Goal: Task Accomplishment & Management: Use online tool/utility

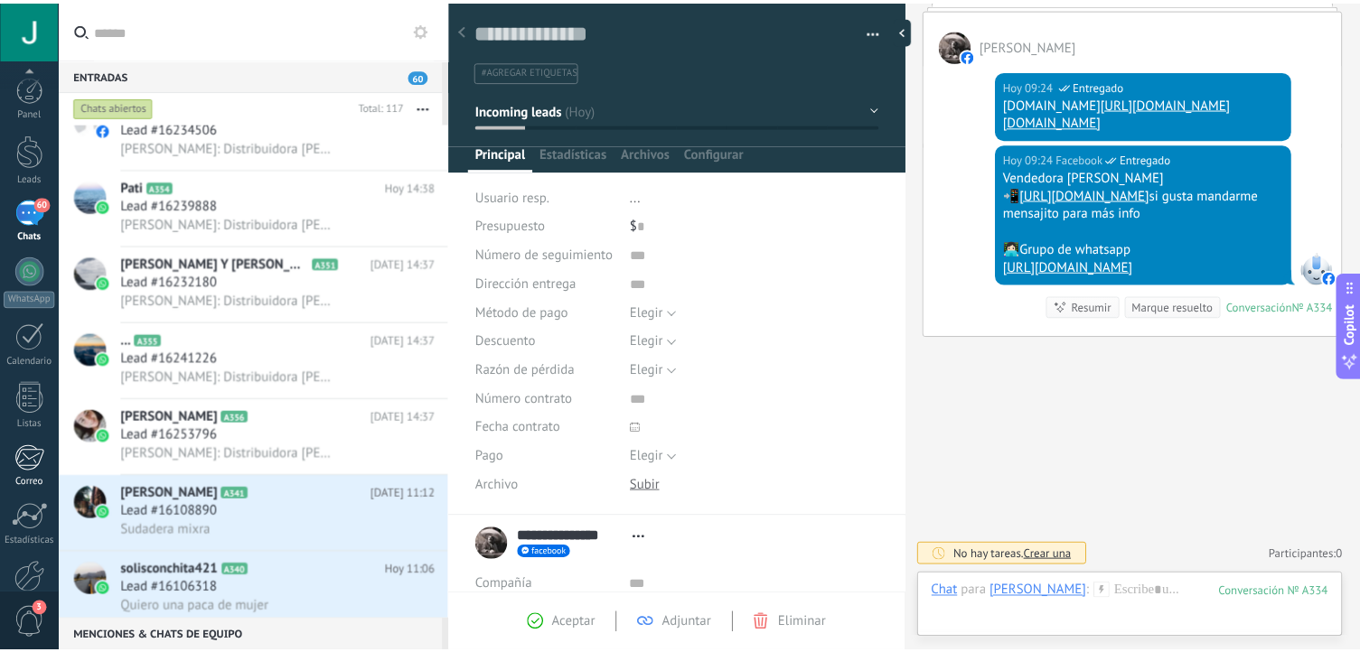
scroll to position [99, 0]
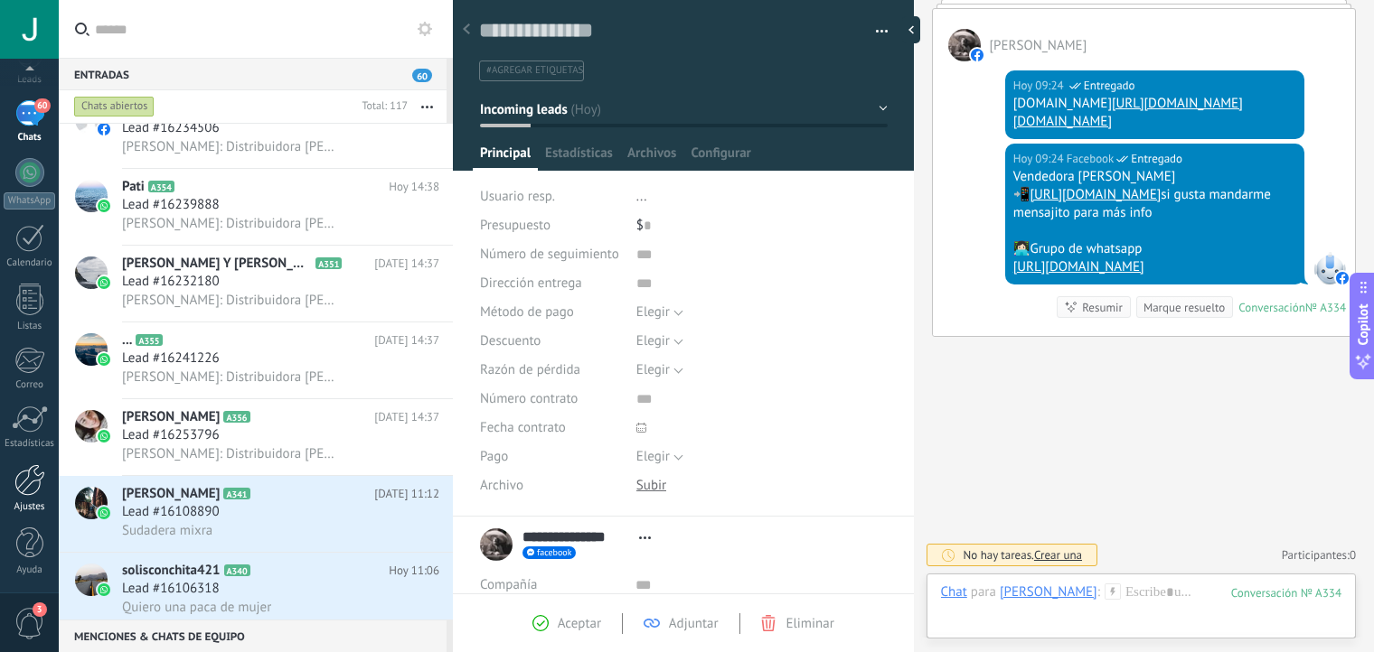
click at [16, 476] on div at bounding box center [29, 481] width 31 height 32
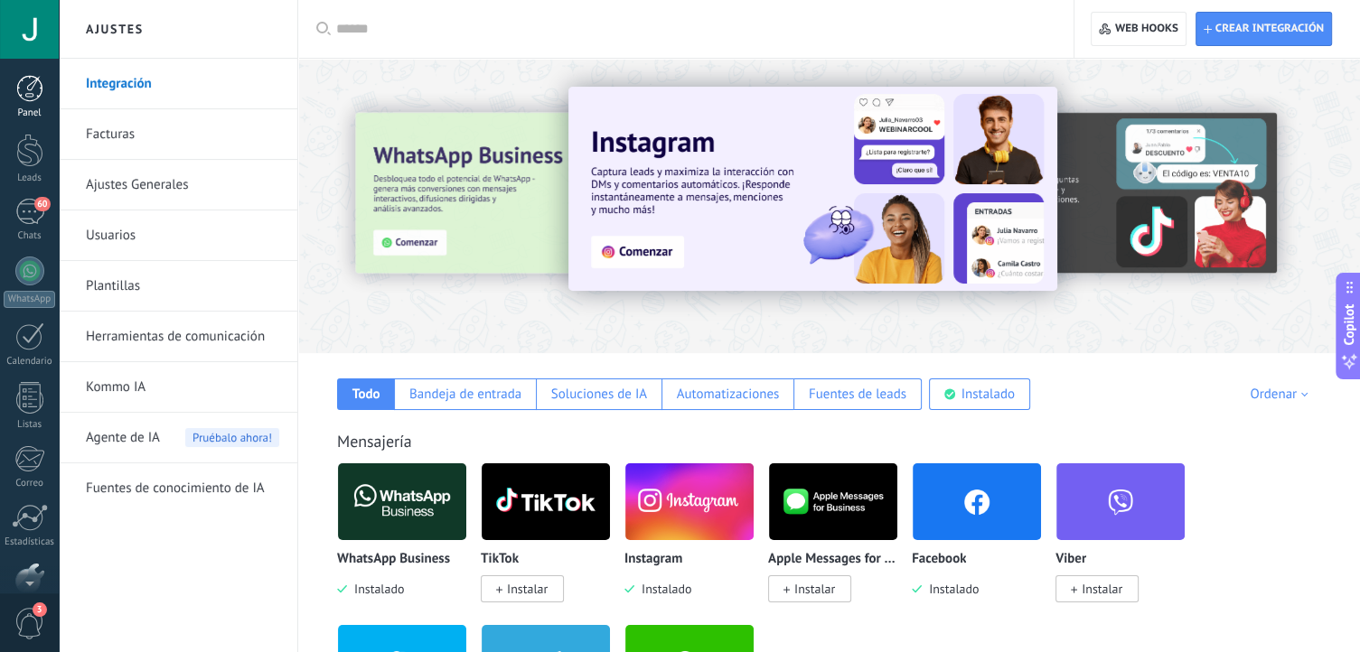
click at [23, 84] on div at bounding box center [29, 88] width 27 height 27
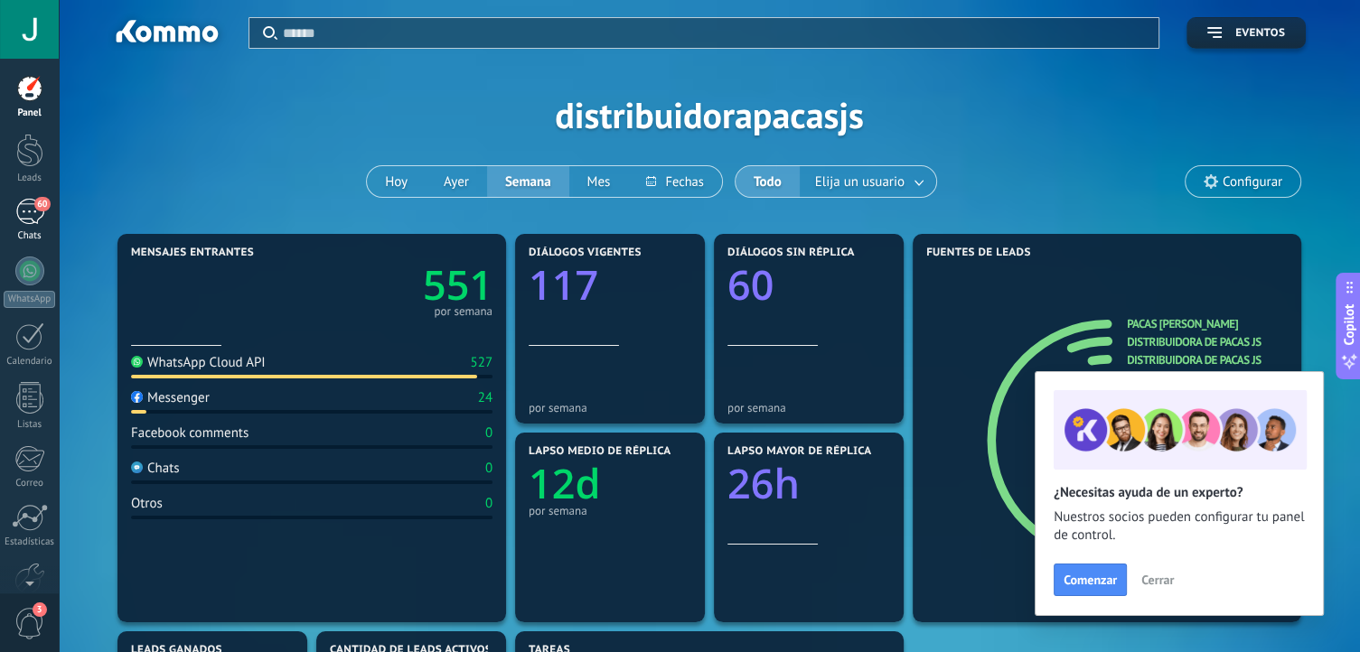
click at [29, 205] on div "60" at bounding box center [29, 212] width 29 height 26
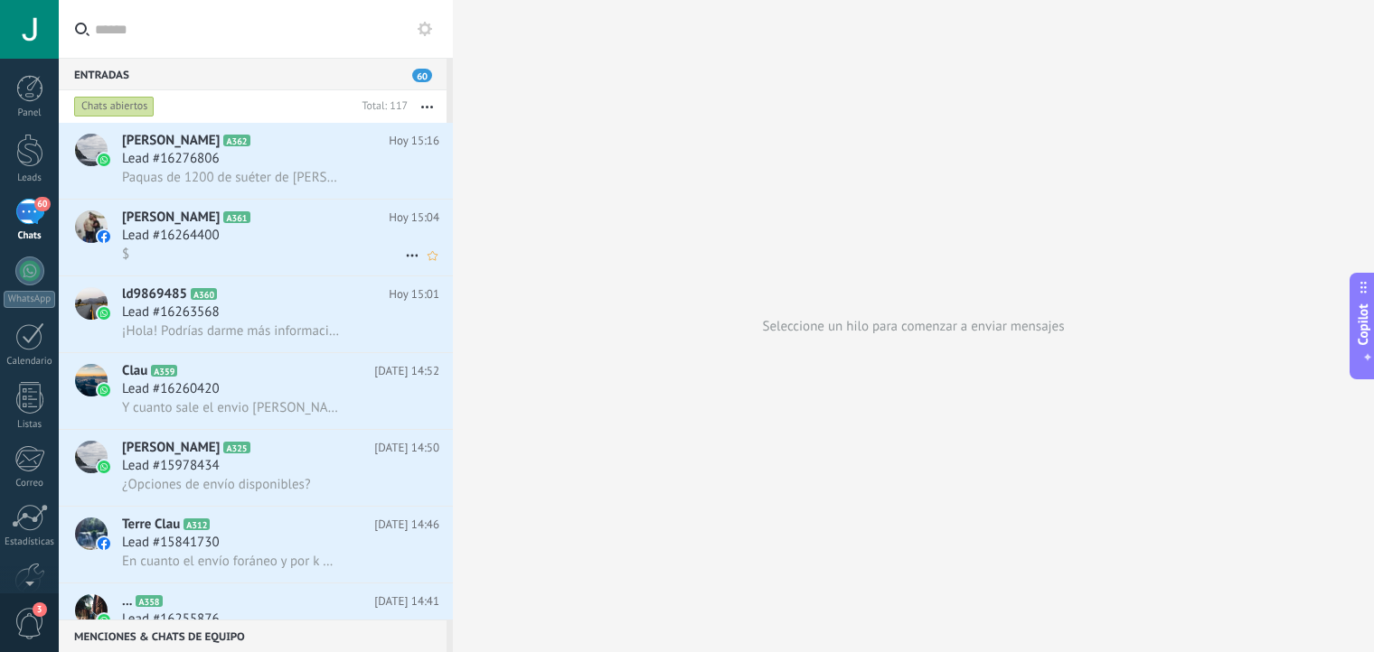
click at [209, 230] on span "Lead #16264400" at bounding box center [171, 236] width 98 height 18
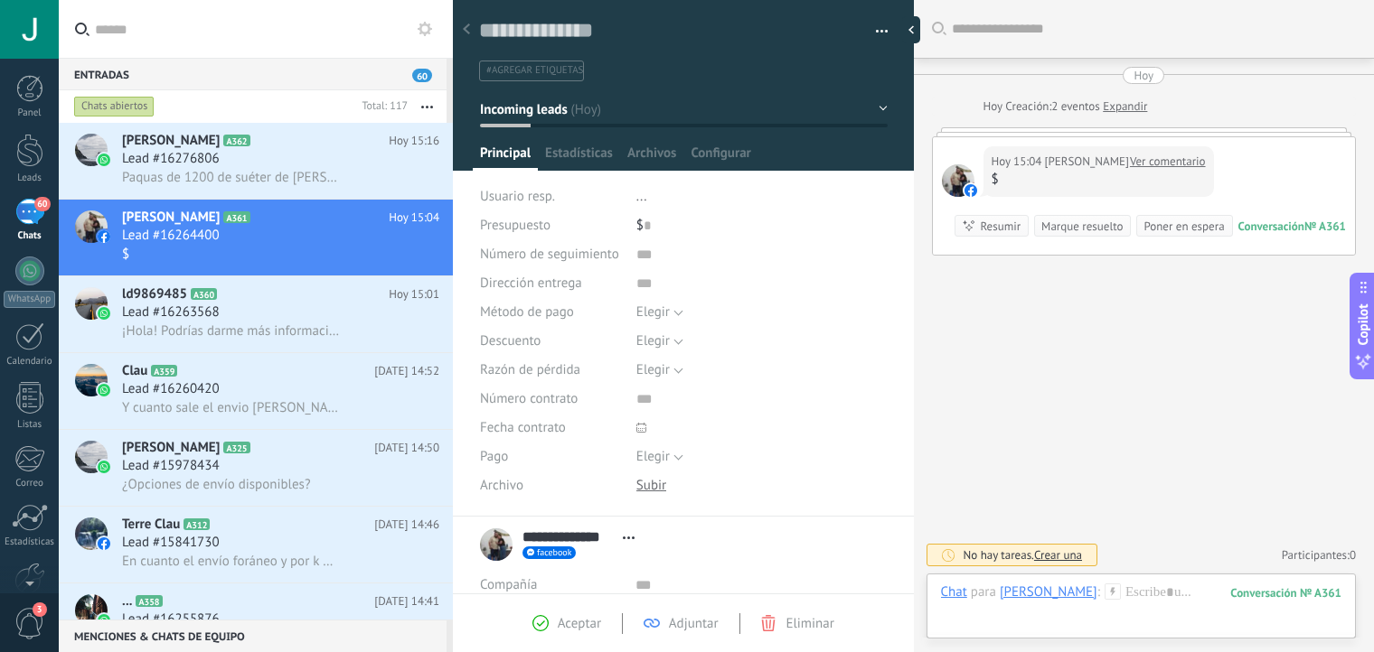
scroll to position [105, 0]
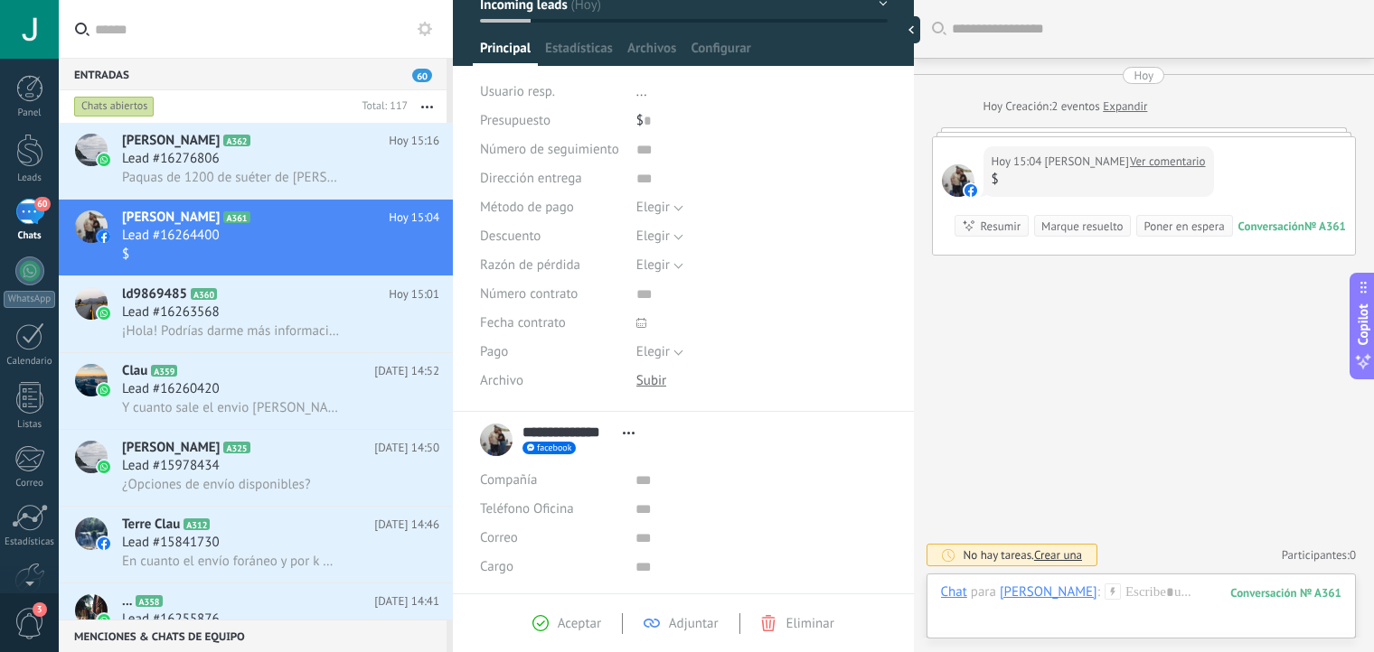
click at [578, 615] on span "Aceptar" at bounding box center [579, 623] width 43 height 17
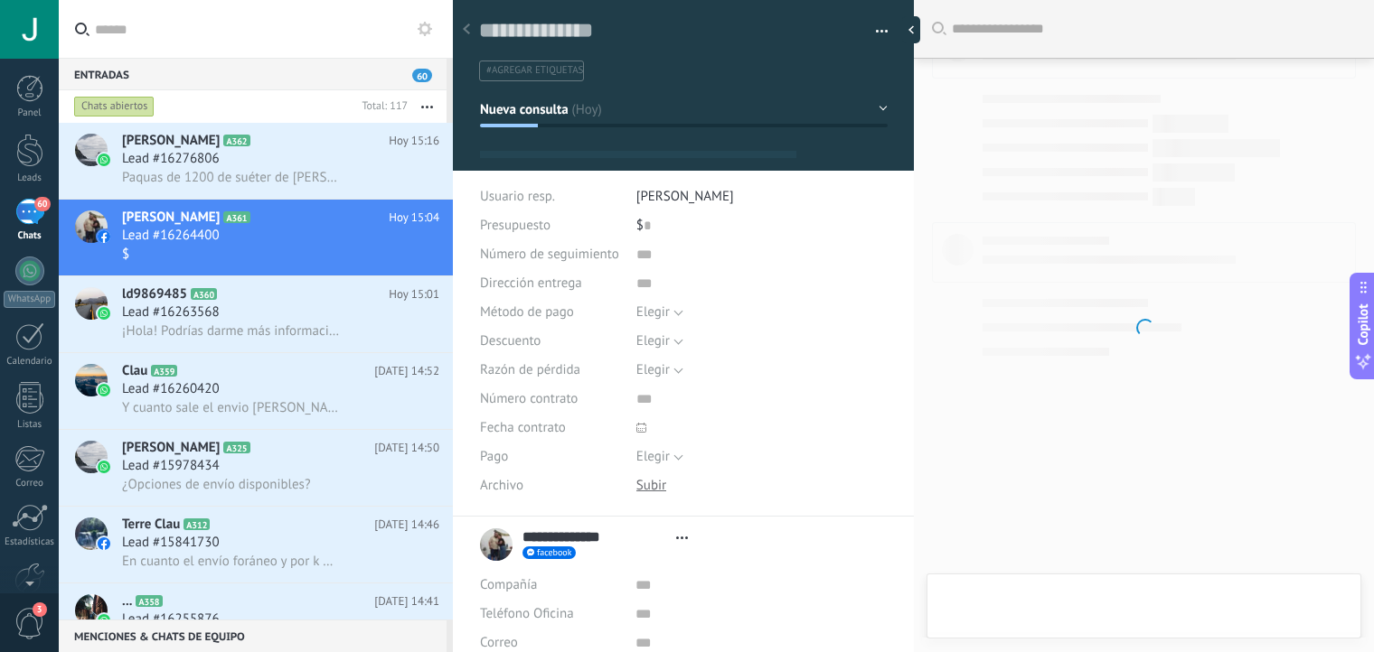
type textarea "**********"
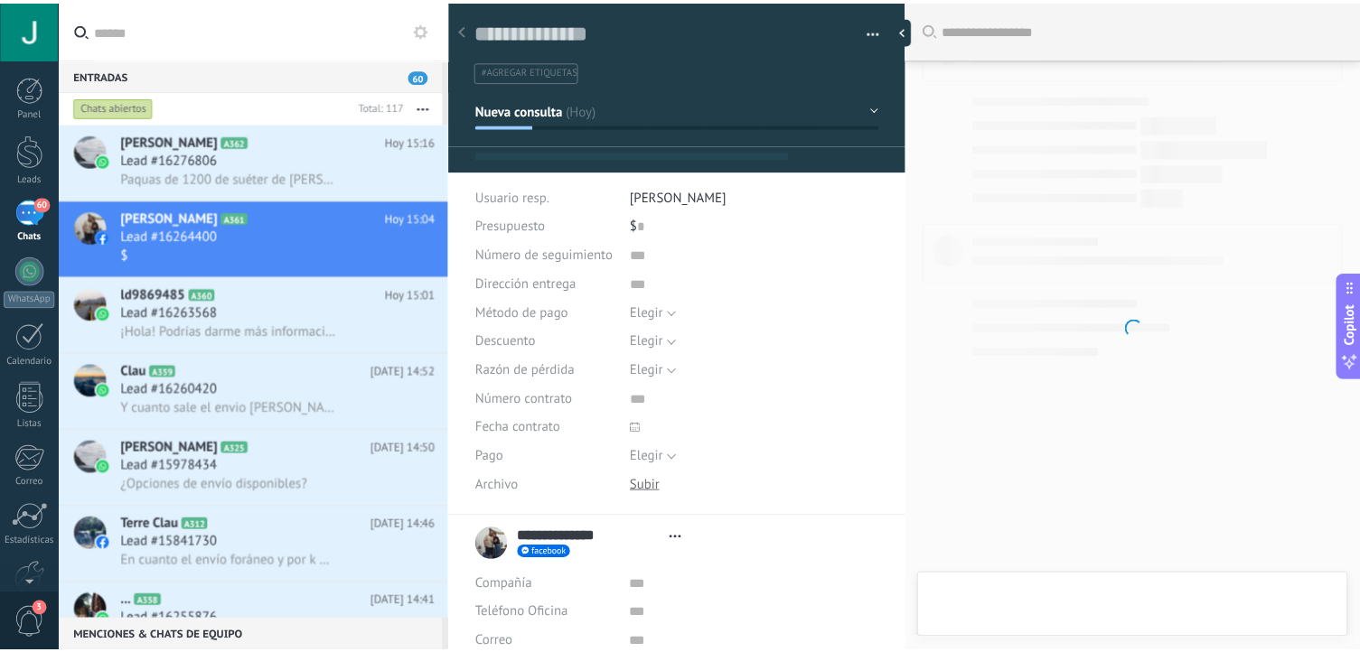
scroll to position [26, 0]
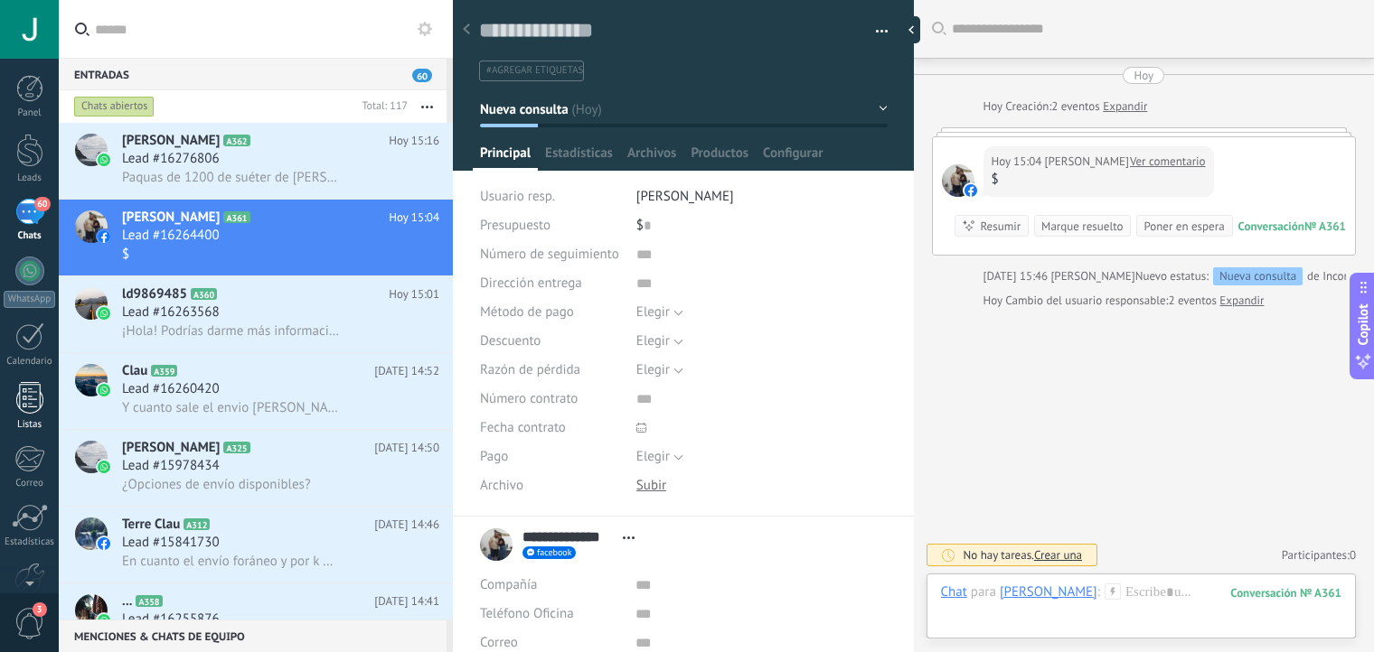
click at [13, 391] on link "Listas" at bounding box center [29, 406] width 59 height 49
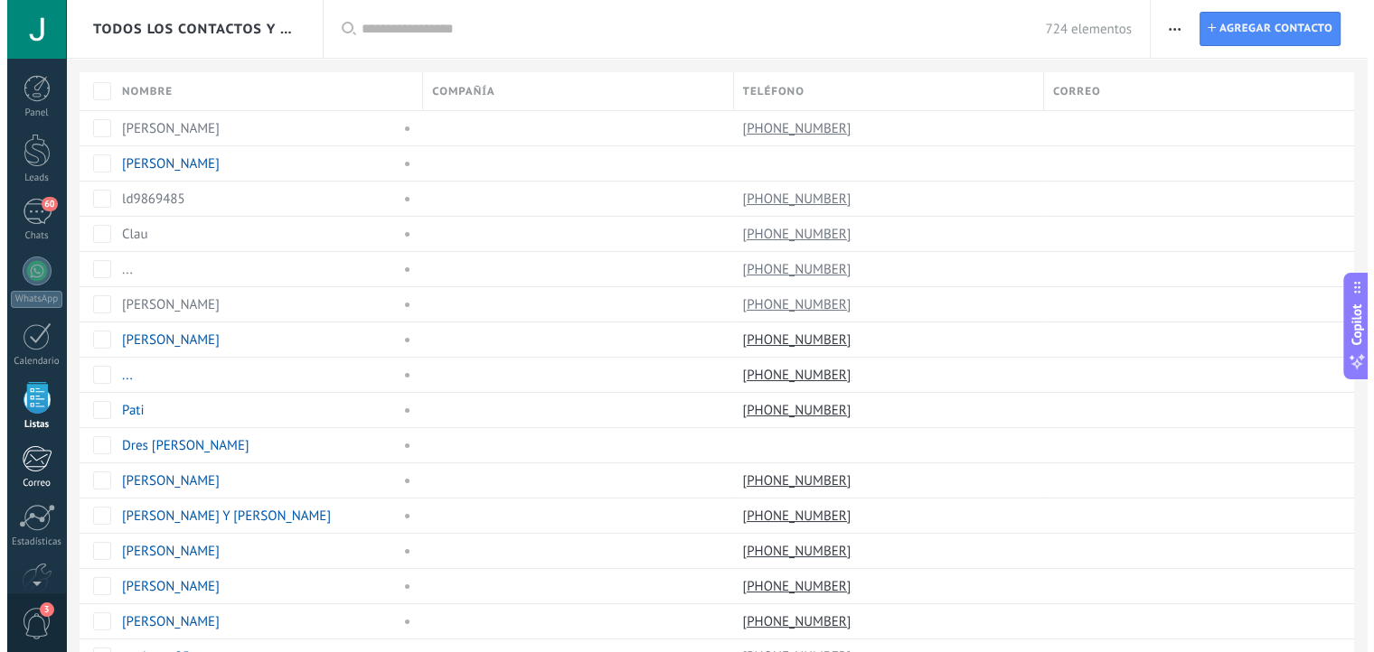
scroll to position [46, 0]
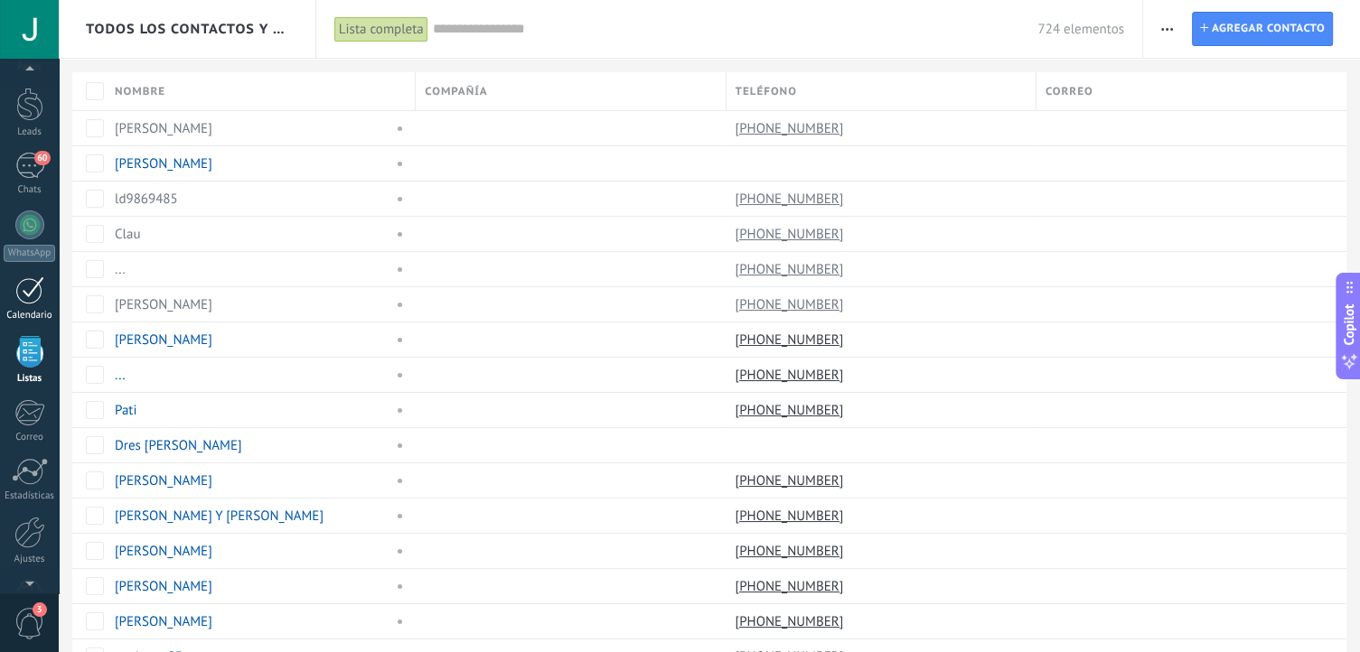
click at [22, 312] on div "Calendario" at bounding box center [30, 316] width 52 height 12
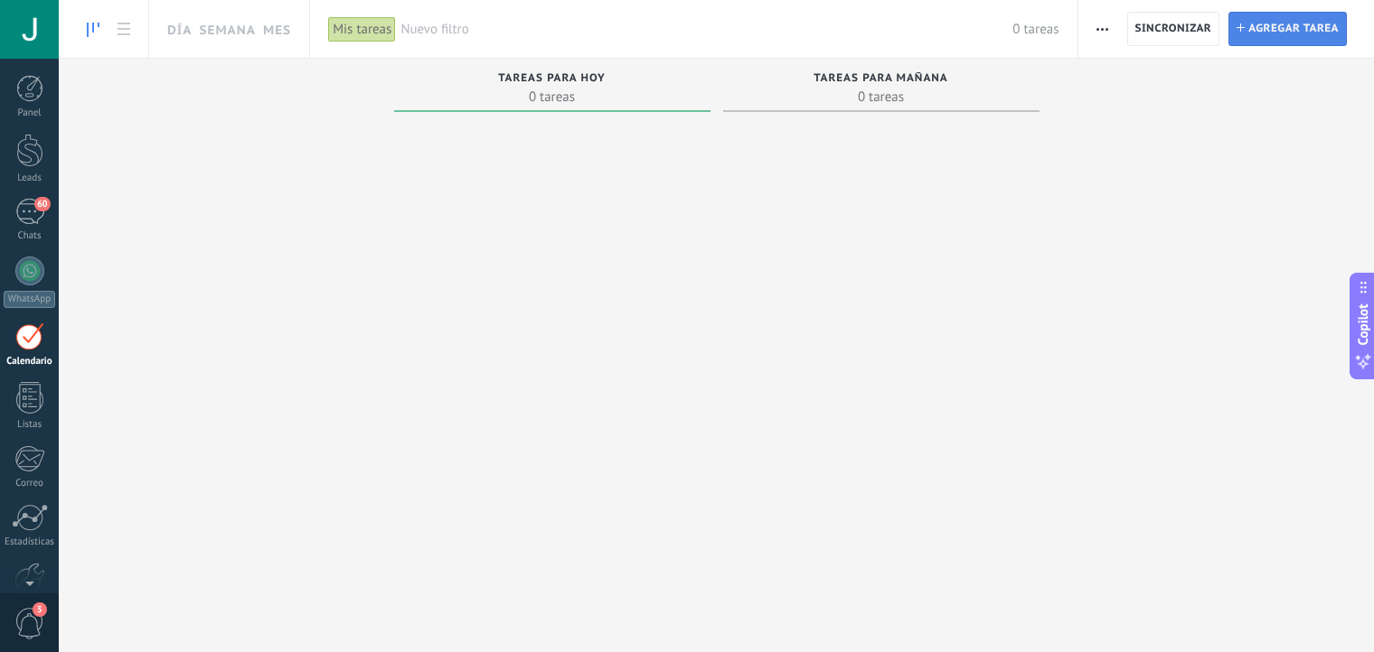
click at [1279, 33] on span "Agregar tarea" at bounding box center [1293, 29] width 90 height 33
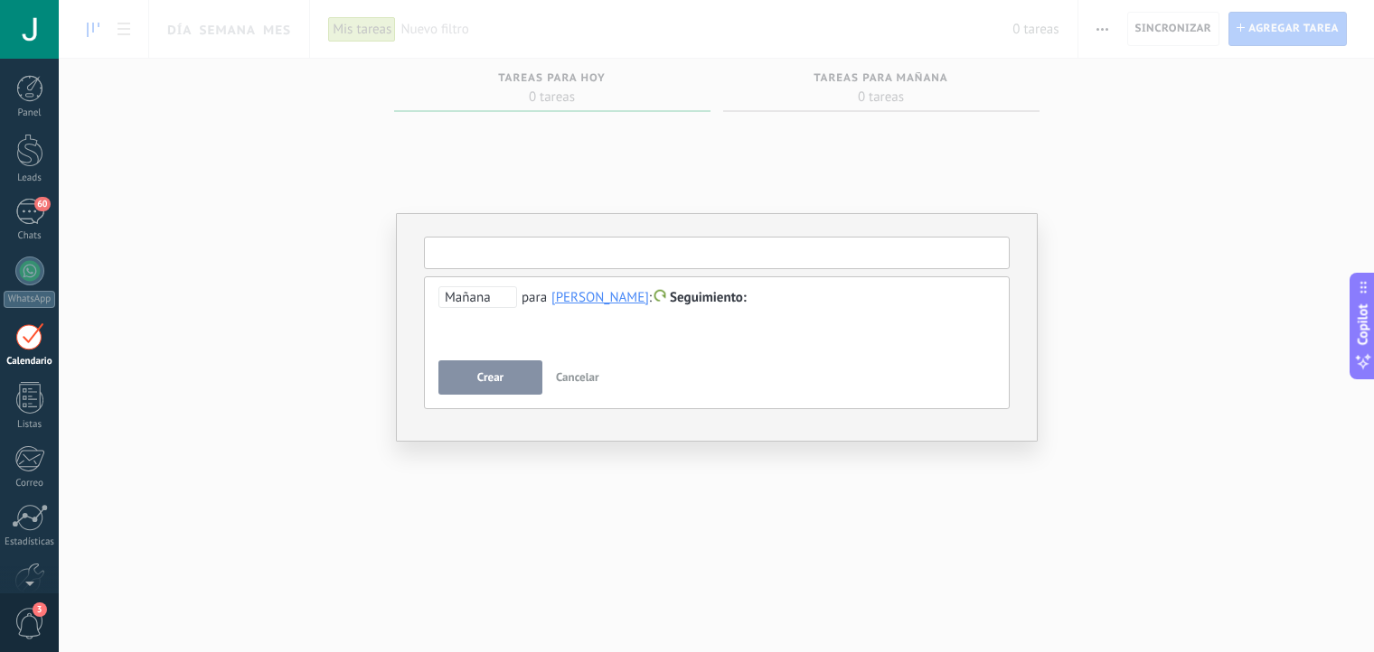
click at [490, 251] on input "text" at bounding box center [717, 253] width 586 height 33
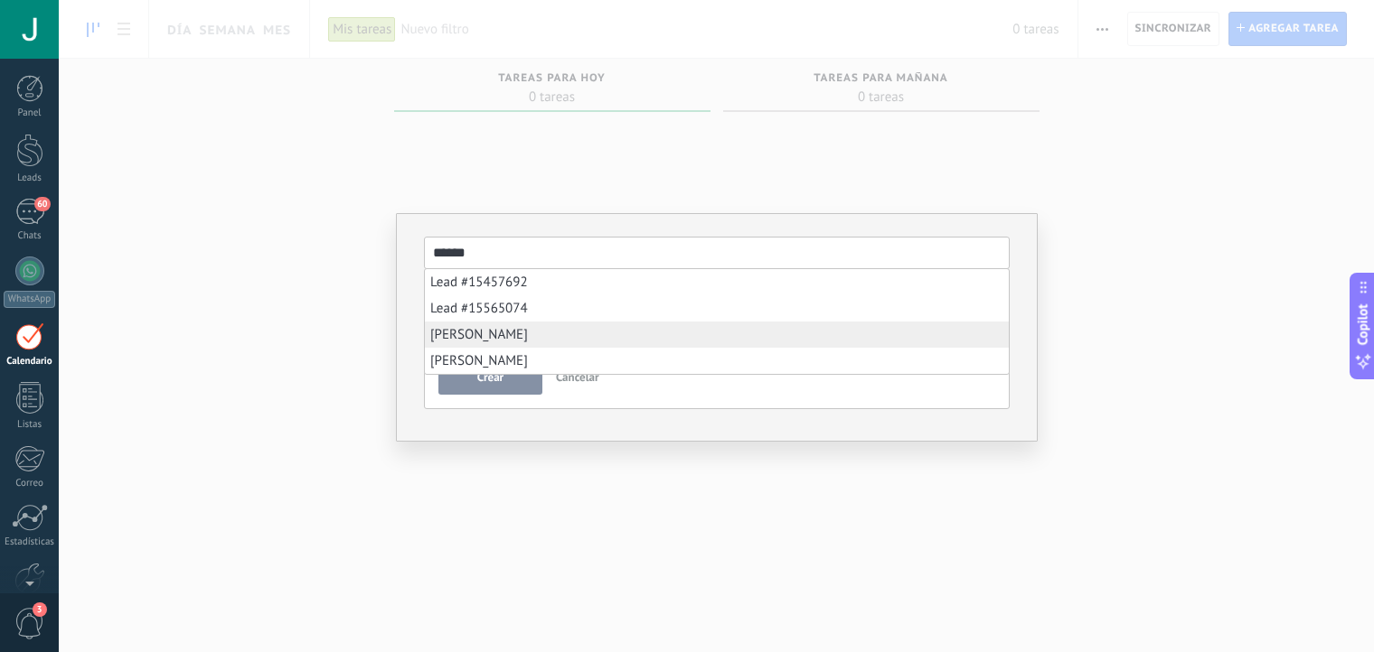
click at [455, 342] on li "[PERSON_NAME]" at bounding box center [717, 335] width 584 height 26
type input "**********"
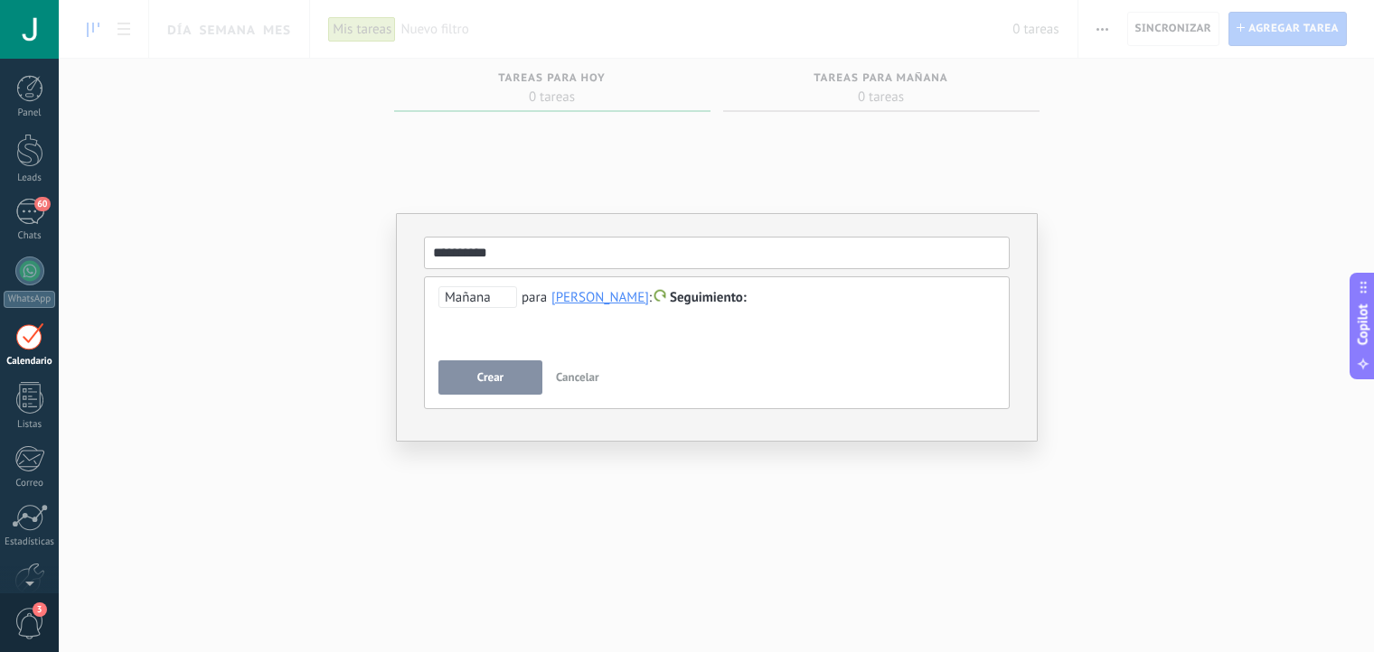
click at [474, 335] on div "**********" at bounding box center [716, 318] width 557 height 65
click at [517, 365] on button "Crear" at bounding box center [490, 378] width 104 height 34
